Goal: Information Seeking & Learning: Learn about a topic

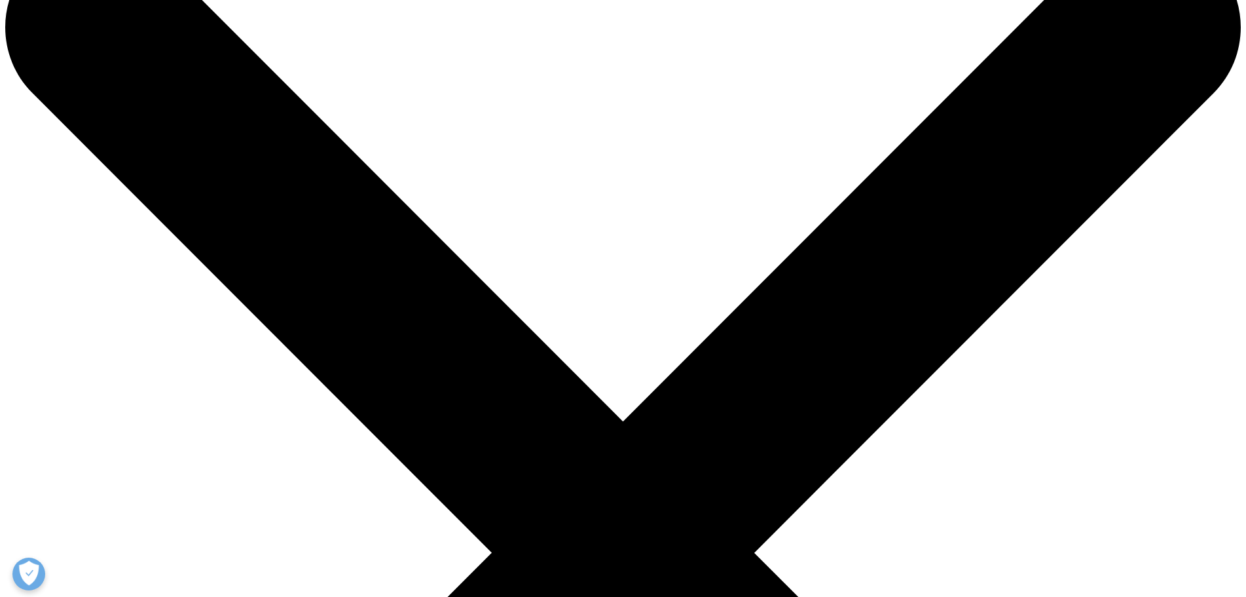
scroll to position [262, 0]
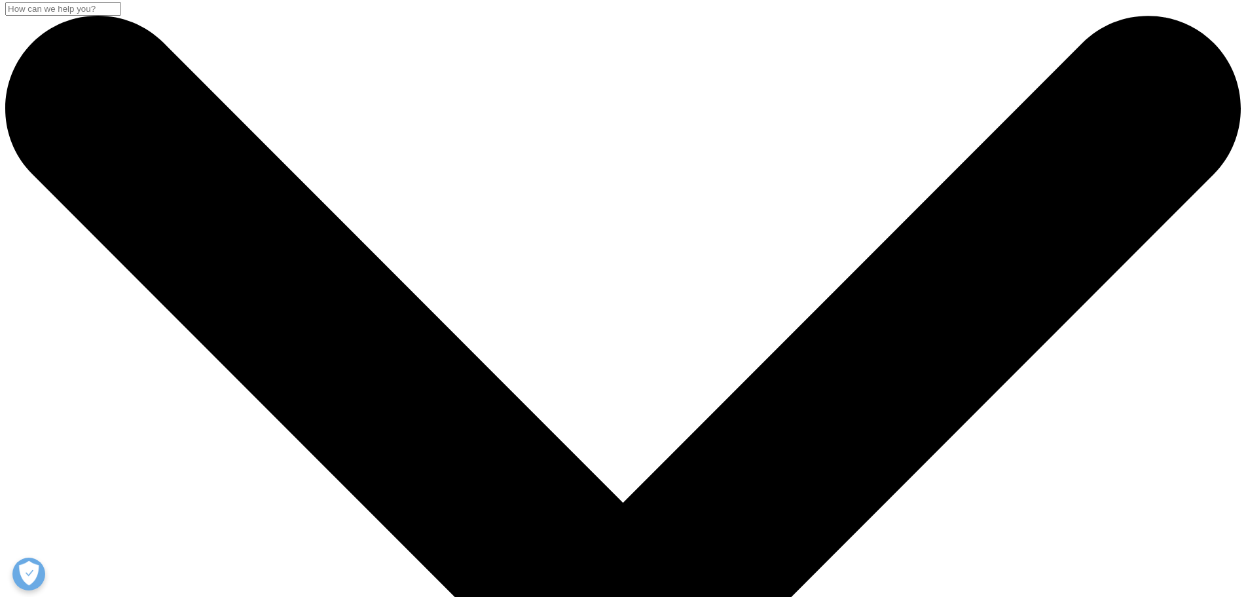
scroll to position [0, 0]
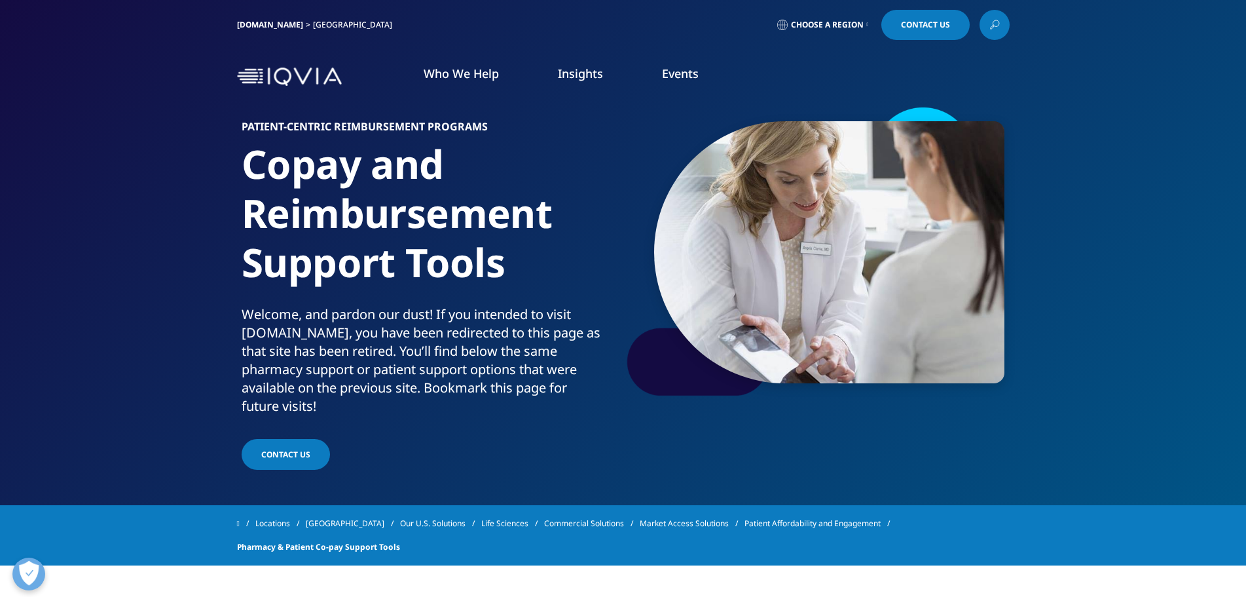
click at [855, 26] on span "Choose a Region" at bounding box center [827, 25] width 73 height 10
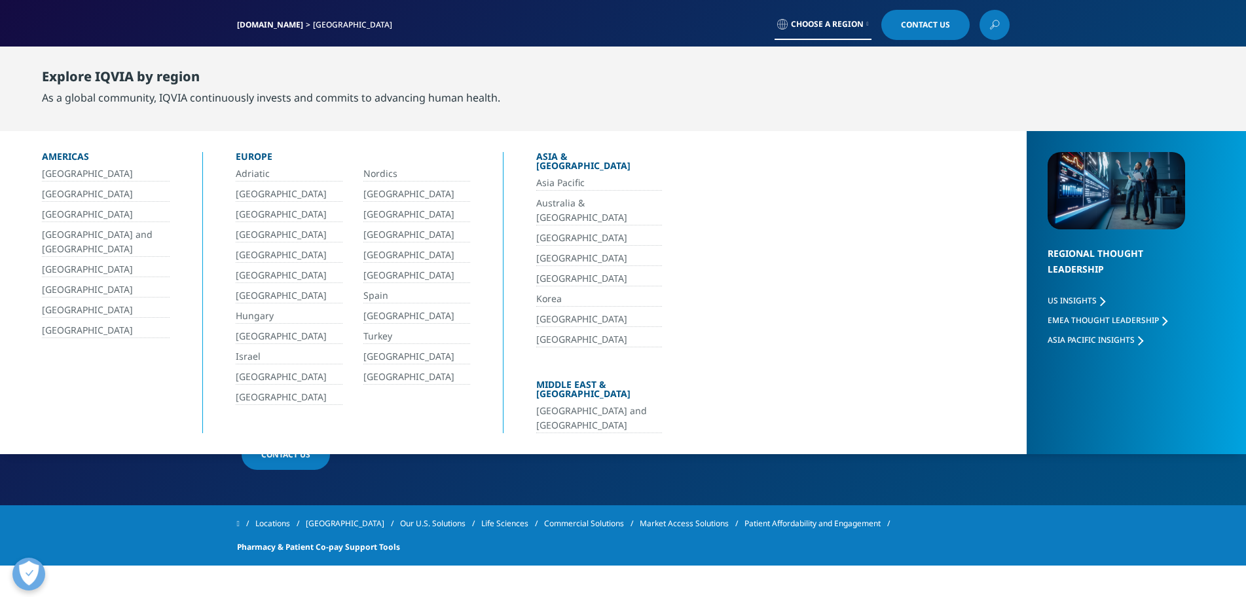
click at [266, 21] on link "IQVIA.COM" at bounding box center [270, 24] width 66 height 11
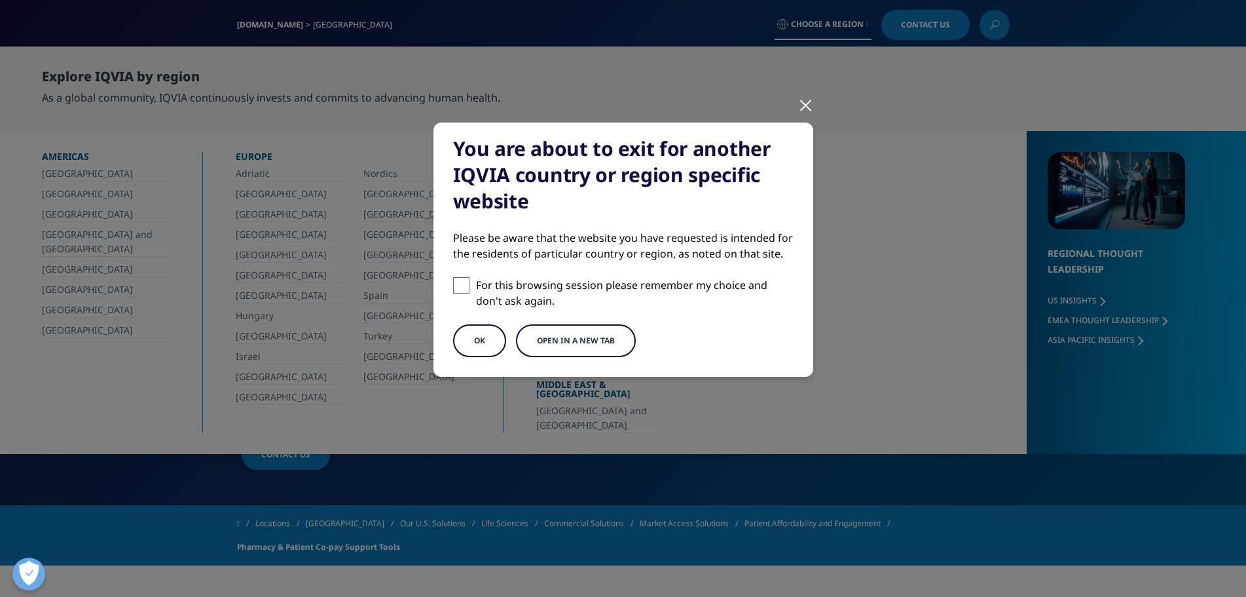
click at [478, 333] on button "OK" at bounding box center [479, 340] width 53 height 33
